Goal: Obtain resource: Download file/media

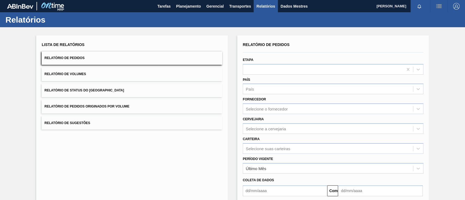
click at [146, 109] on button "Relatório de Pedidos Originados por Volume" at bounding box center [132, 106] width 180 height 13
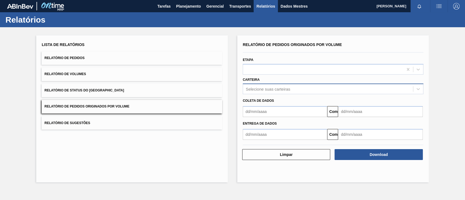
click at [270, 88] on font "Selecione suas carteiras" at bounding box center [267, 89] width 44 height 5
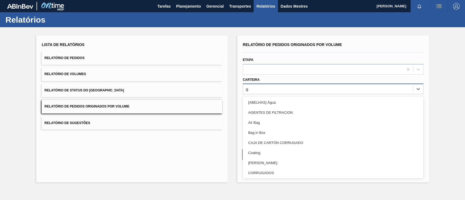
type input "gar"
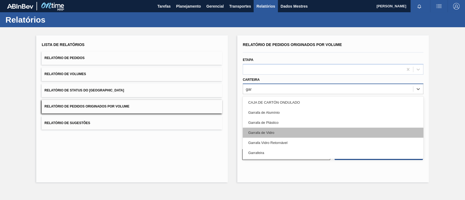
click at [272, 132] on font "Garrafa de Vidro" at bounding box center [261, 133] width 26 height 4
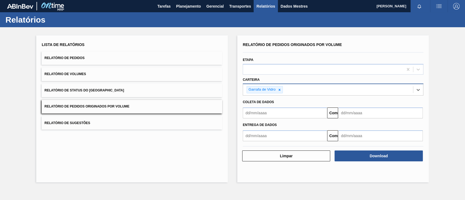
click at [267, 114] on input "text" at bounding box center [284, 112] width 84 height 11
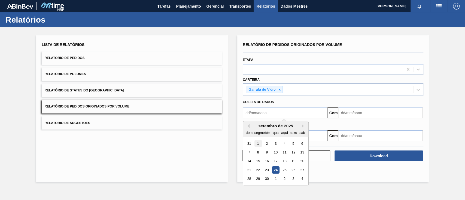
click at [257, 145] on font "1" at bounding box center [258, 144] width 2 height 4
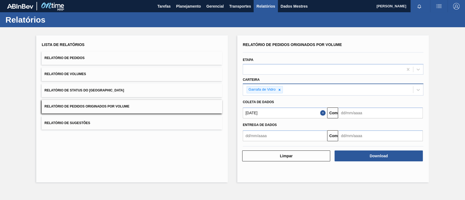
type input "[DATE]"
click at [358, 114] on input "text" at bounding box center [380, 112] width 84 height 11
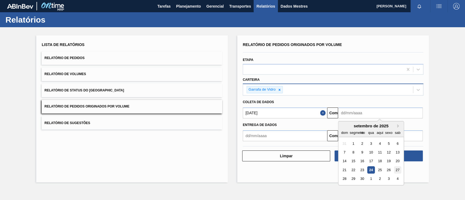
click at [396, 169] on font "27" at bounding box center [397, 170] width 4 height 4
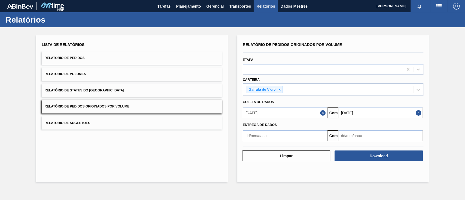
type input "[DATE]"
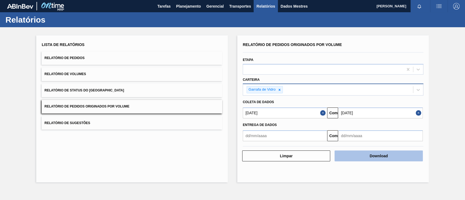
click at [399, 155] on button "Download" at bounding box center [378, 155] width 88 height 11
